Goal: Find specific page/section

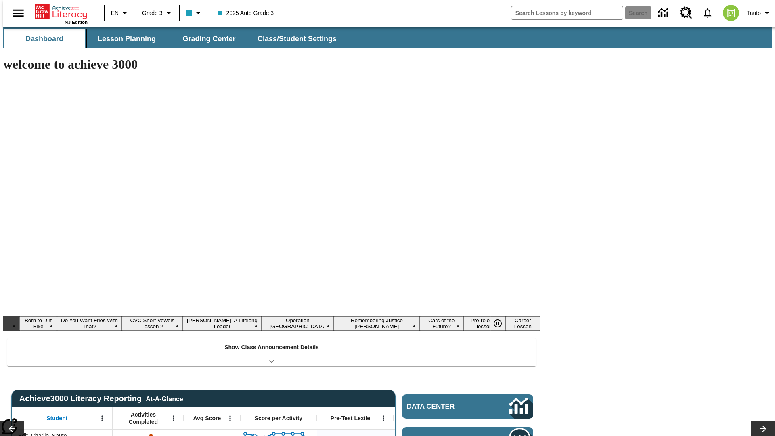
click at [124, 39] on button "Lesson Planning" at bounding box center [126, 38] width 81 height 19
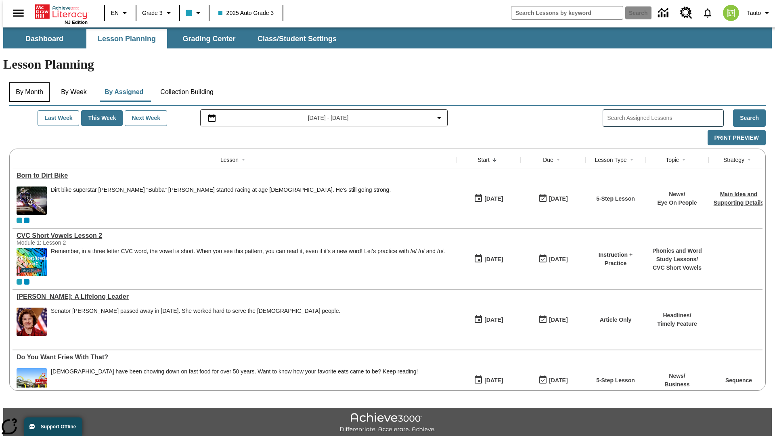
click at [27, 82] on button "By Month" at bounding box center [29, 91] width 40 height 19
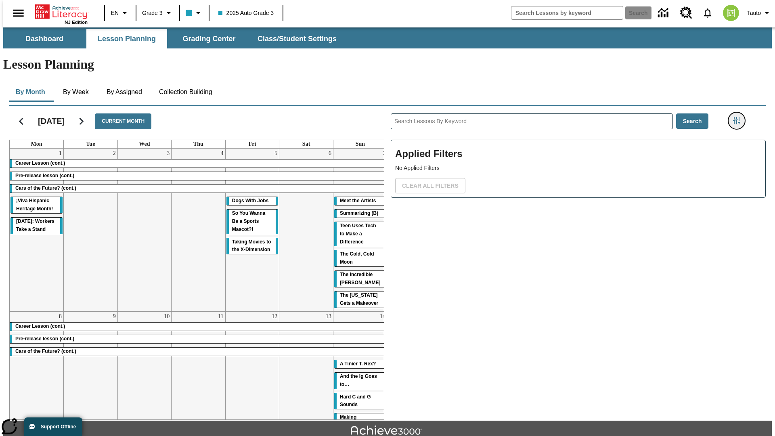
click at [739, 117] on icon "Filters Side menu" at bounding box center [736, 120] width 7 height 7
